Goal: Information Seeking & Learning: Learn about a topic

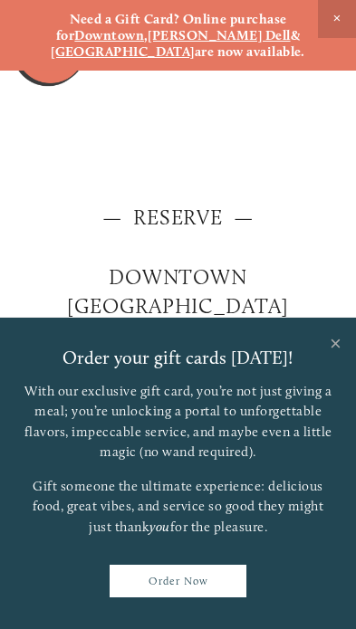
click at [333, 349] on link "Close" at bounding box center [335, 346] width 35 height 51
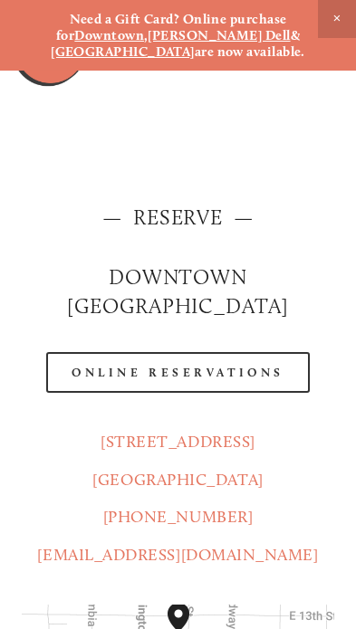
click at [332, 14] on span "Close Announcement" at bounding box center [337, 19] width 38 height 38
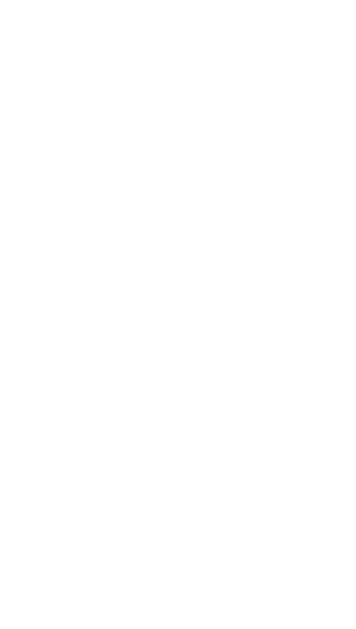
scroll to position [2363, 0]
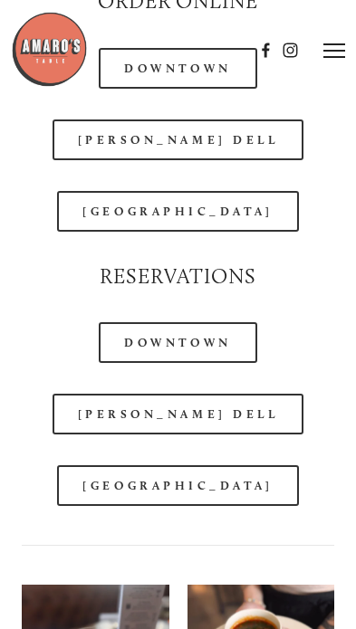
click at [215, 483] on link "[GEOGRAPHIC_DATA]" at bounding box center [177, 486] width 241 height 41
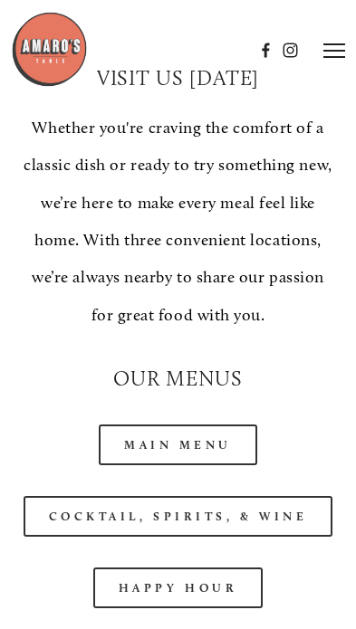
scroll to position [1755, 0]
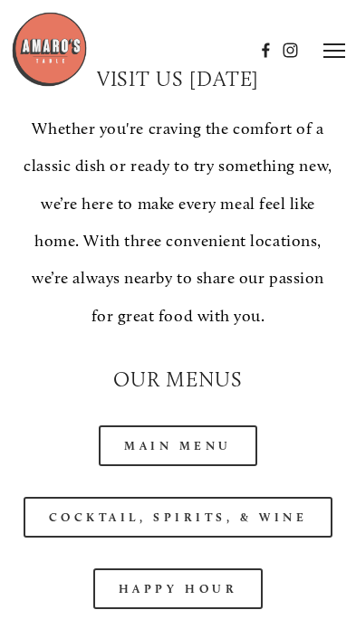
click at [224, 426] on link "Main Menu" at bounding box center [178, 446] width 158 height 41
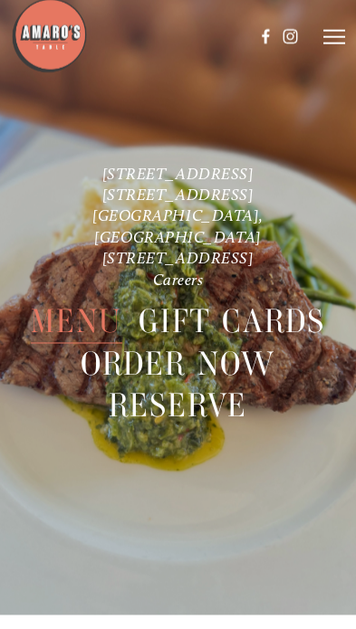
scroll to position [5480, 0]
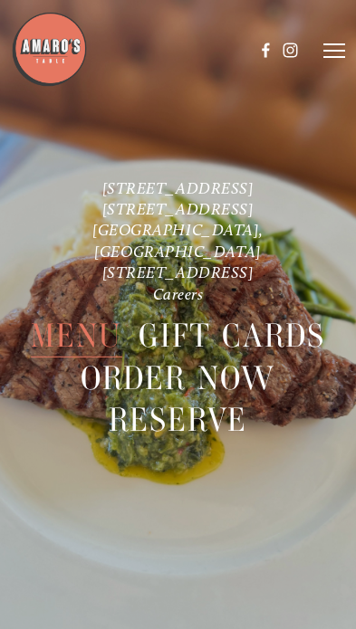
click at [85, 334] on span "Menu" at bounding box center [76, 336] width 91 height 43
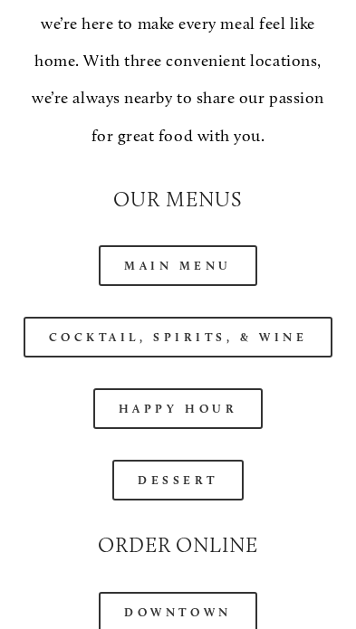
scroll to position [1935, 0]
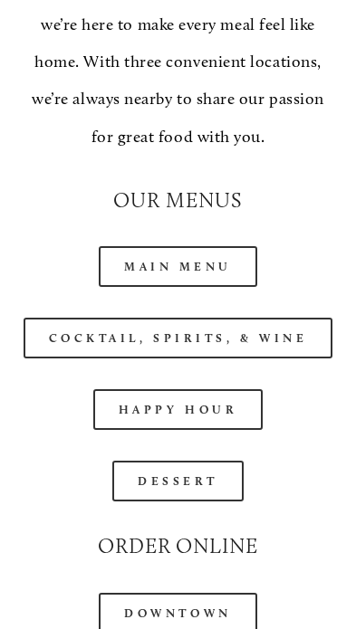
click at [217, 397] on link "Happy Hour" at bounding box center [178, 409] width 170 height 41
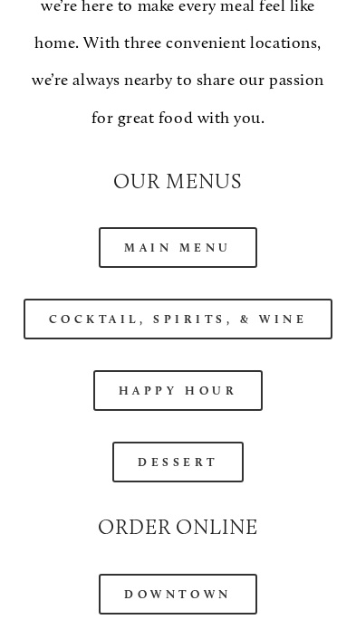
click at [200, 227] on link "Main Menu" at bounding box center [178, 247] width 158 height 41
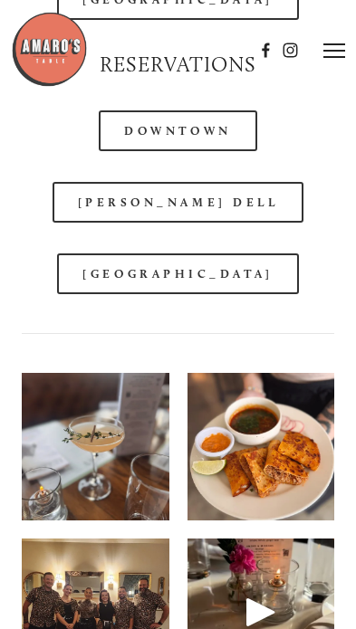
scroll to position [2246, 0]
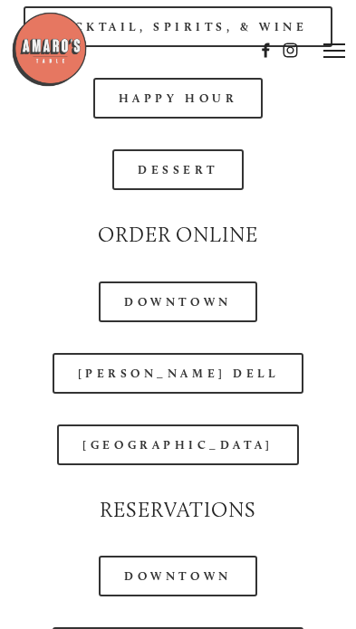
click at [220, 428] on link "[GEOGRAPHIC_DATA]" at bounding box center [177, 445] width 241 height 41
click at [212, 427] on link "[GEOGRAPHIC_DATA]" at bounding box center [177, 445] width 241 height 41
